Goal: Use online tool/utility: Utilize a website feature to perform a specific function

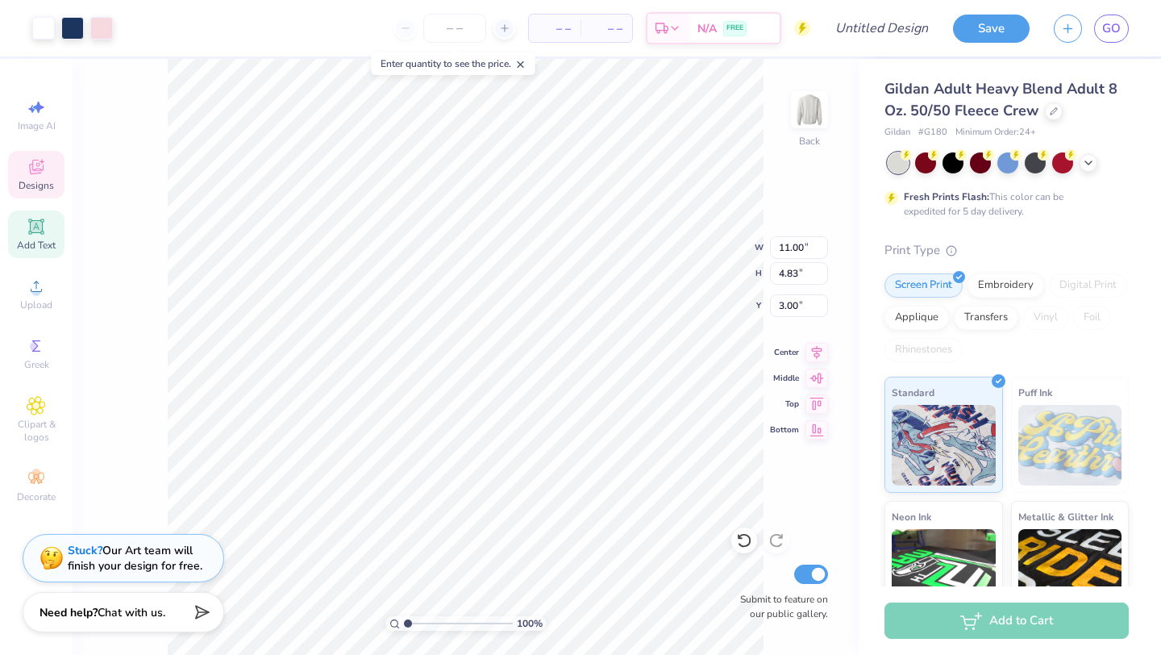
click at [40, 231] on icon at bounding box center [36, 226] width 12 height 12
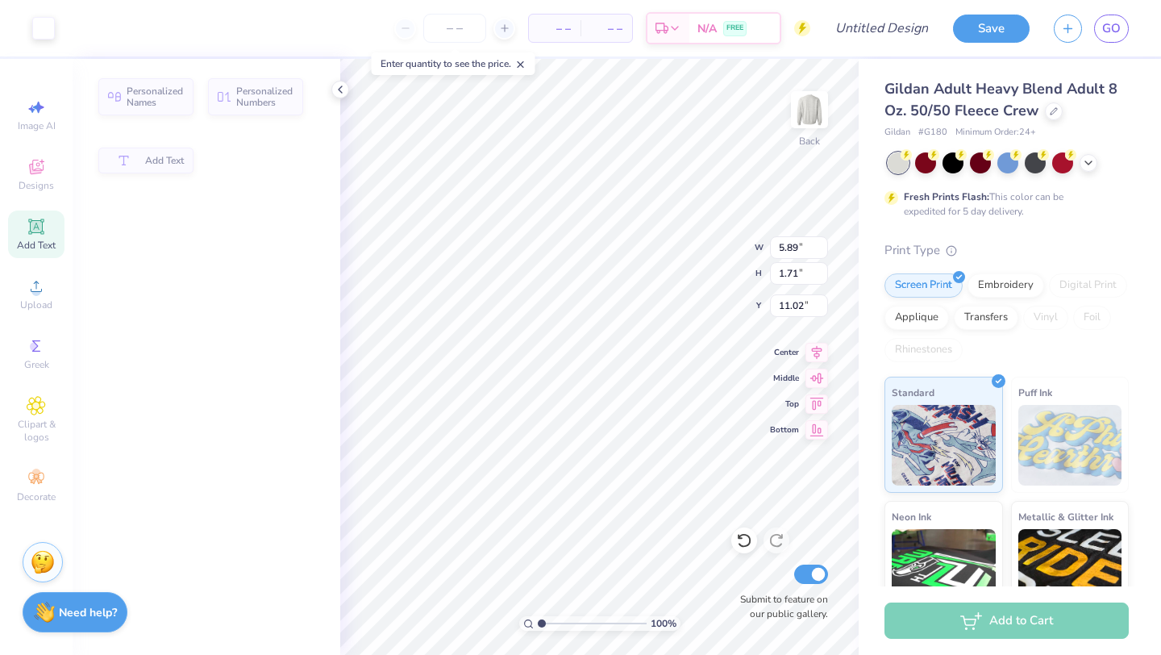
type input "5.89"
type input "1.71"
type input "11.02"
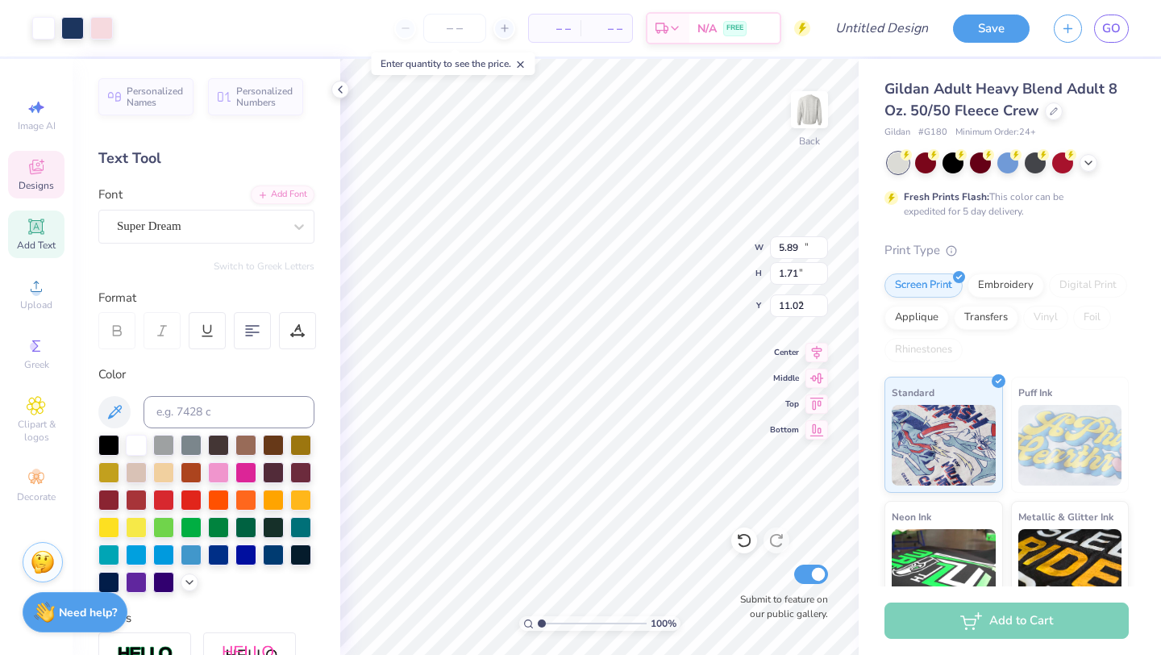
type input "11.00"
type input "4.83"
type input "3.00"
type input "5.89"
type input "1.71"
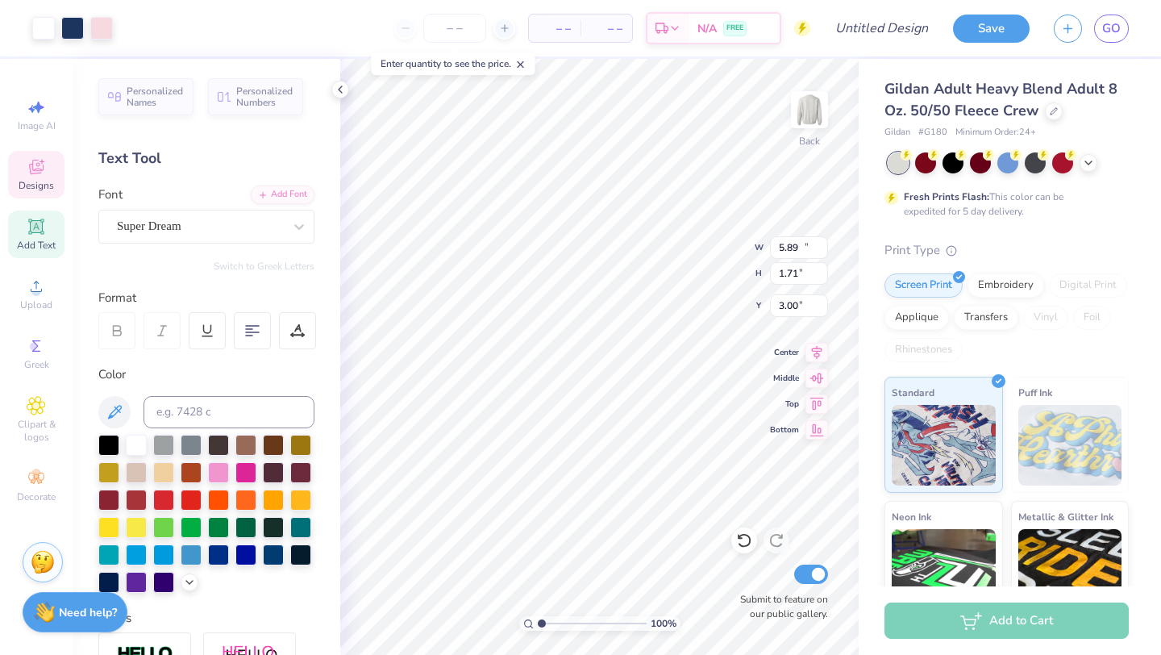
type input "11.02"
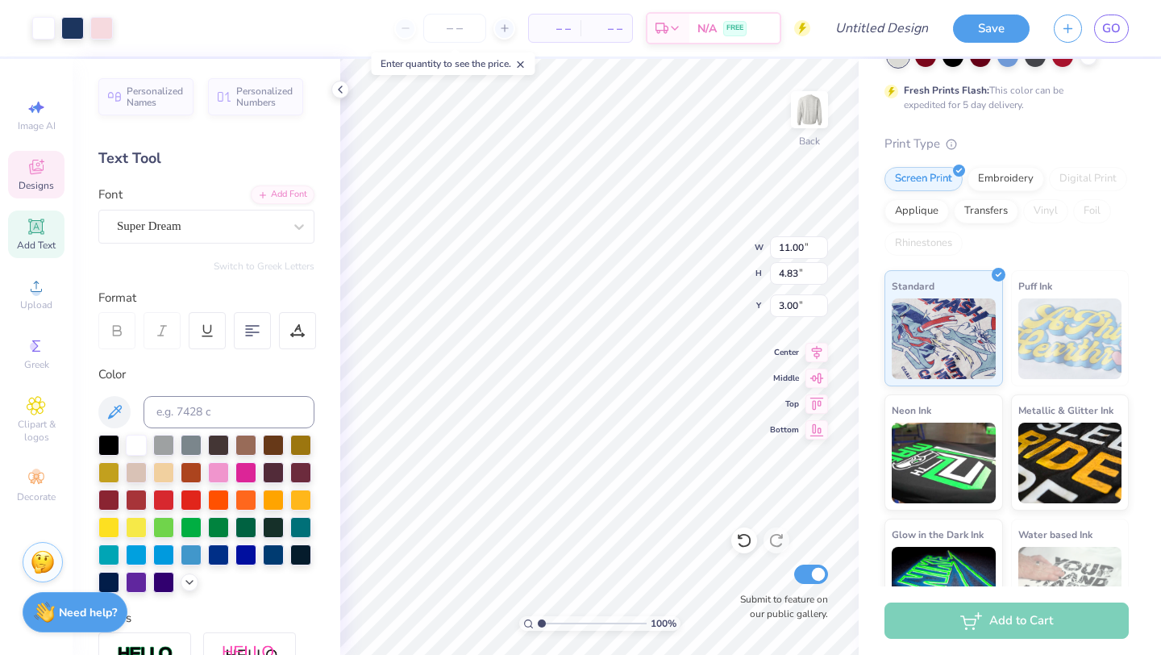
scroll to position [155, 0]
